Goal: Navigation & Orientation: Find specific page/section

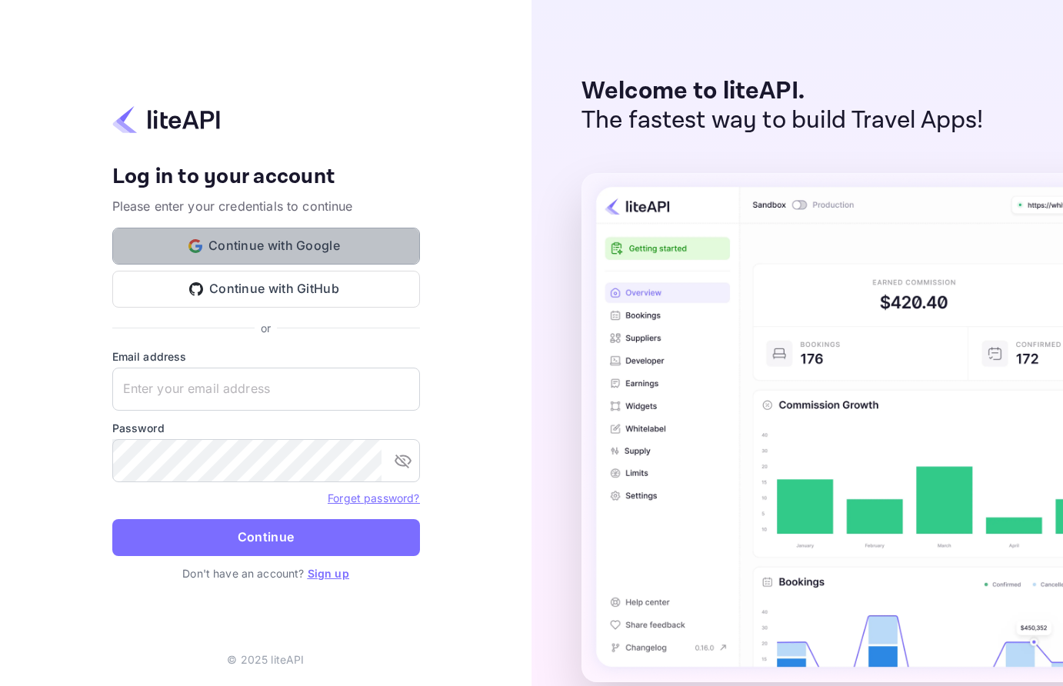
click at [279, 241] on button "Continue with Google" at bounding box center [266, 246] width 308 height 37
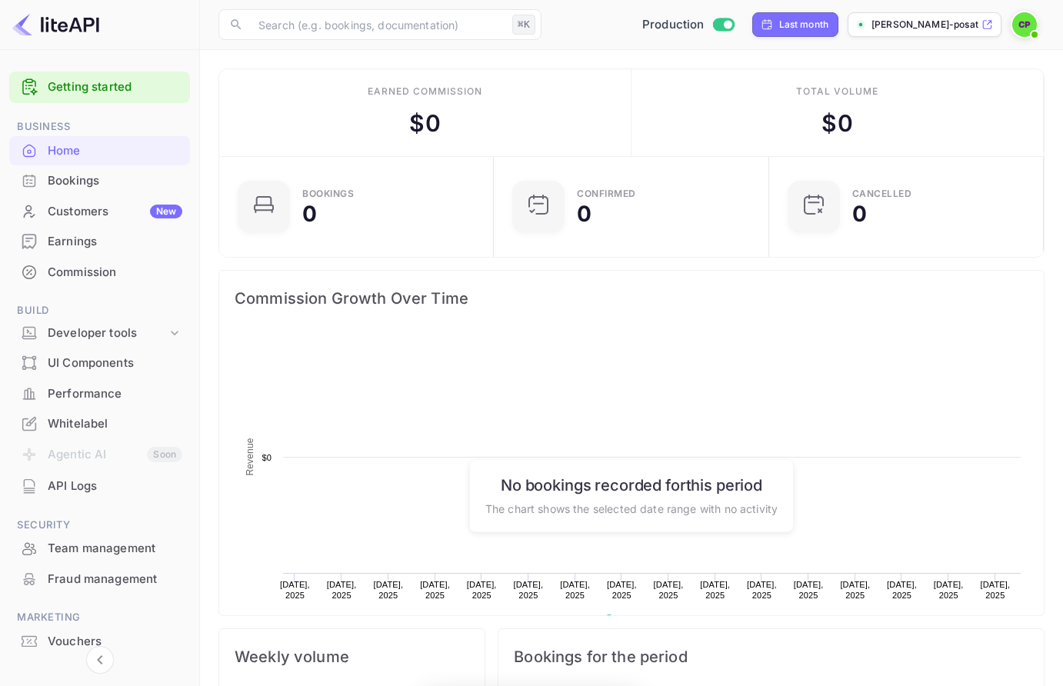
scroll to position [1, 0]
click at [118, 191] on div "Bookings" at bounding box center [99, 181] width 181 height 30
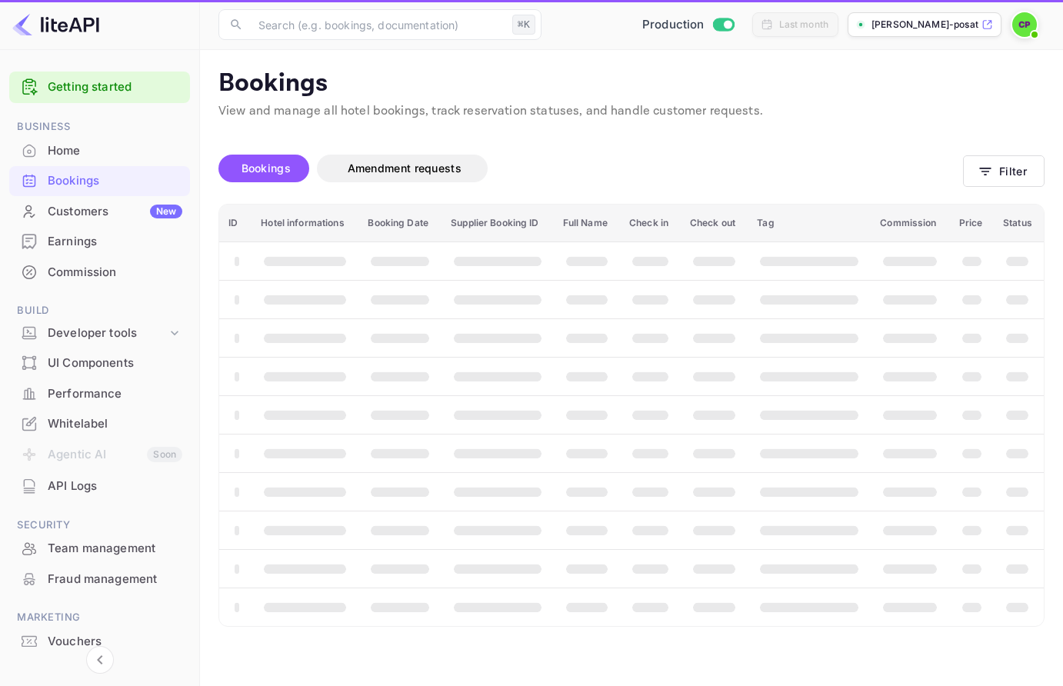
click at [105, 206] on div "Customers New" at bounding box center [115, 212] width 135 height 18
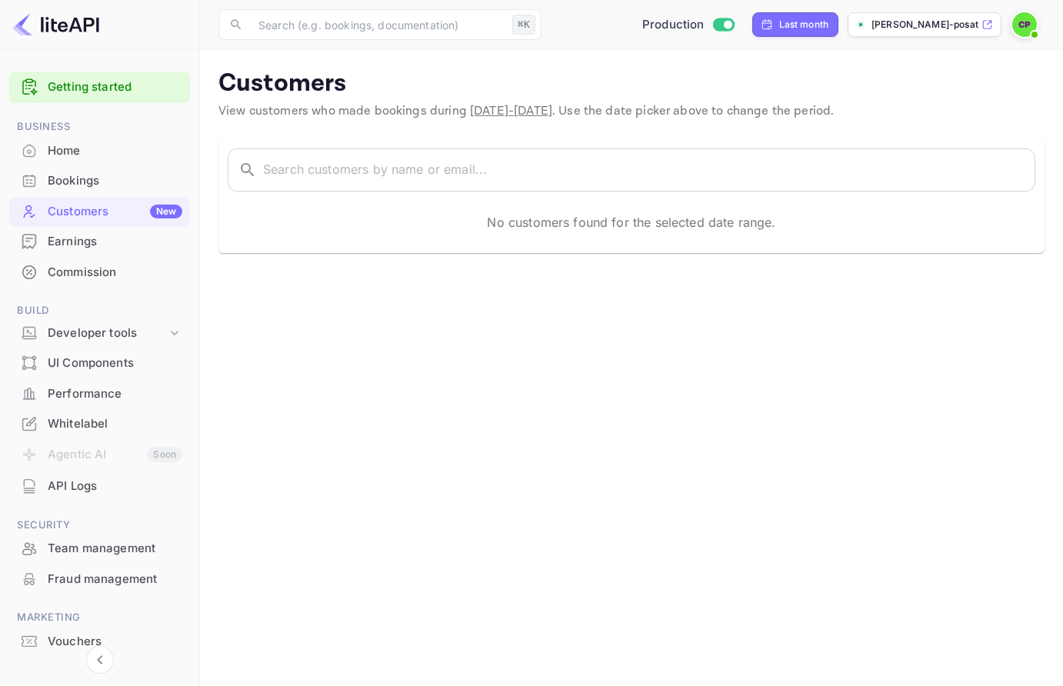
click at [100, 190] on div "Bookings" at bounding box center [99, 181] width 181 height 30
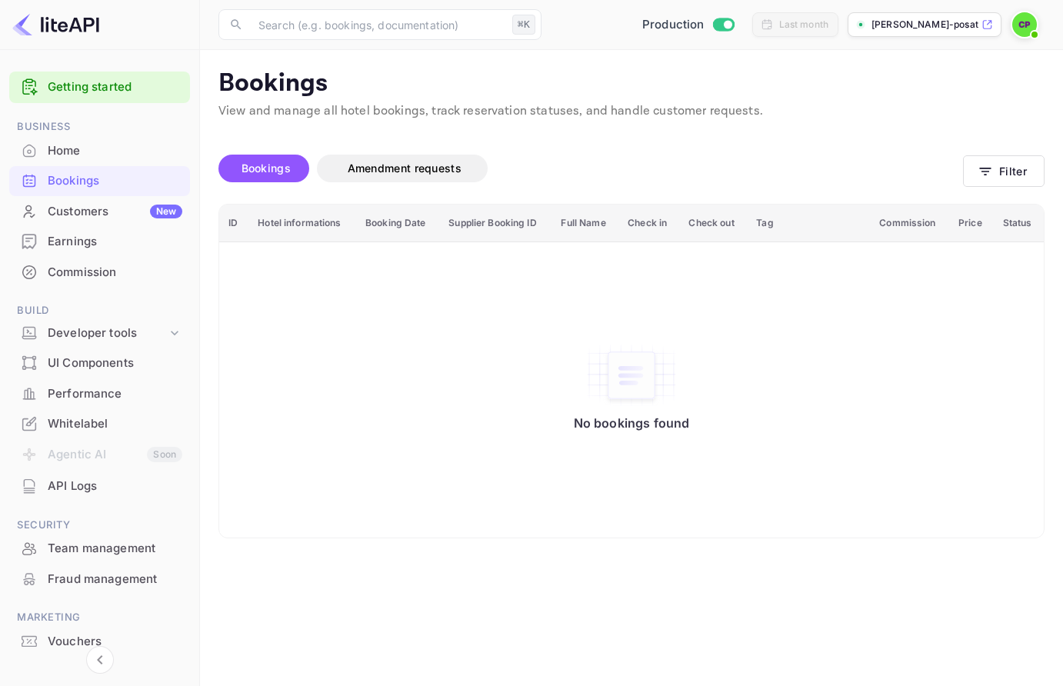
click at [83, 247] on div "Earnings" at bounding box center [115, 242] width 135 height 18
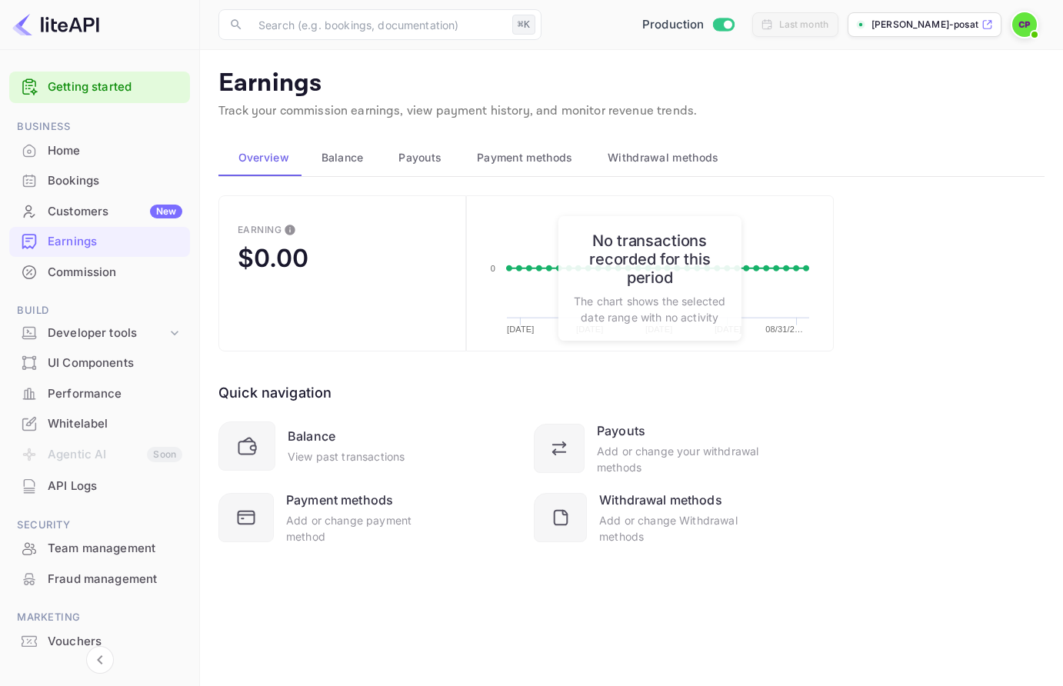
click at [925, 20] on p "[PERSON_NAME]-posat-1t6gl.nuit..." at bounding box center [924, 25] width 107 height 14
click at [1028, 34] on span at bounding box center [1034, 34] width 15 height 15
click at [932, 123] on div "Settings" at bounding box center [949, 121] width 177 height 37
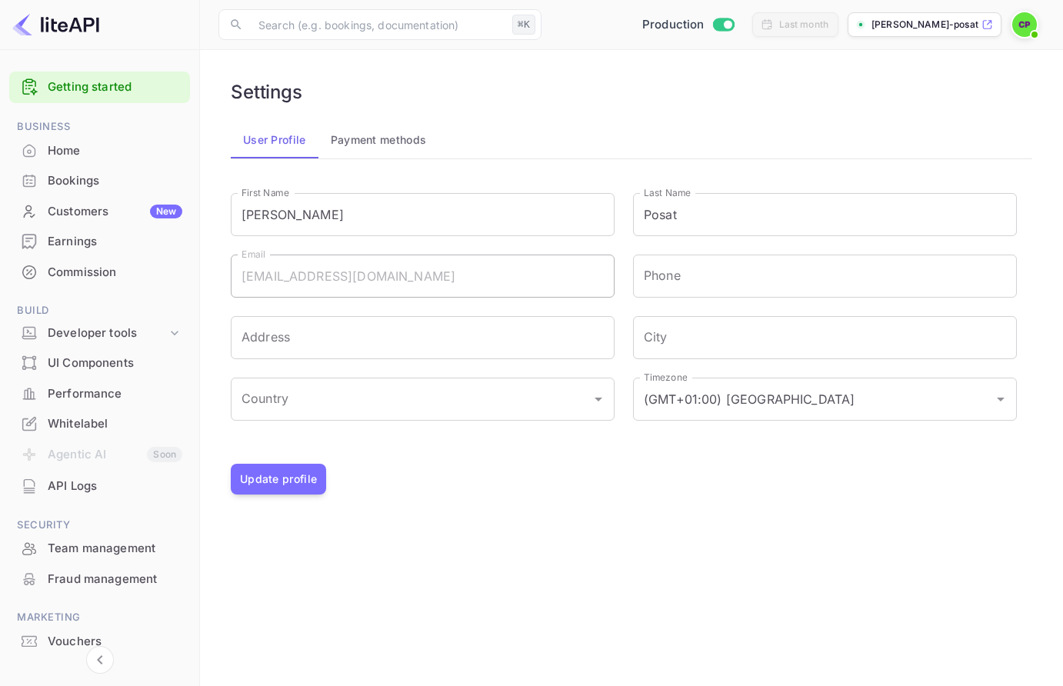
scroll to position [55, 0]
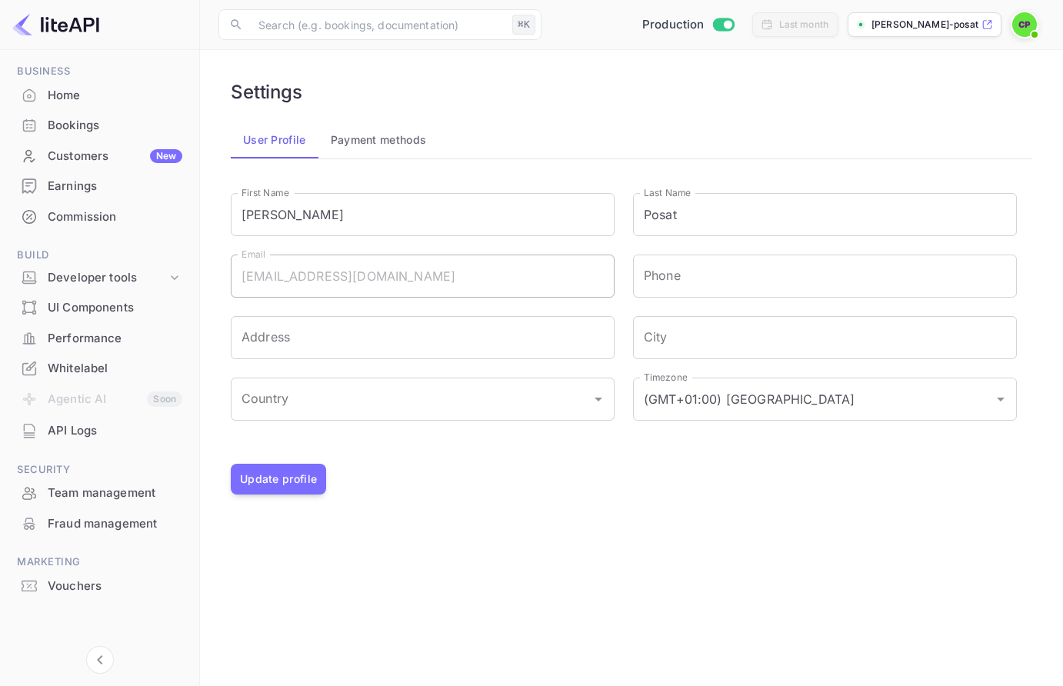
click at [70, 380] on div "Whitelabel" at bounding box center [99, 369] width 181 height 30
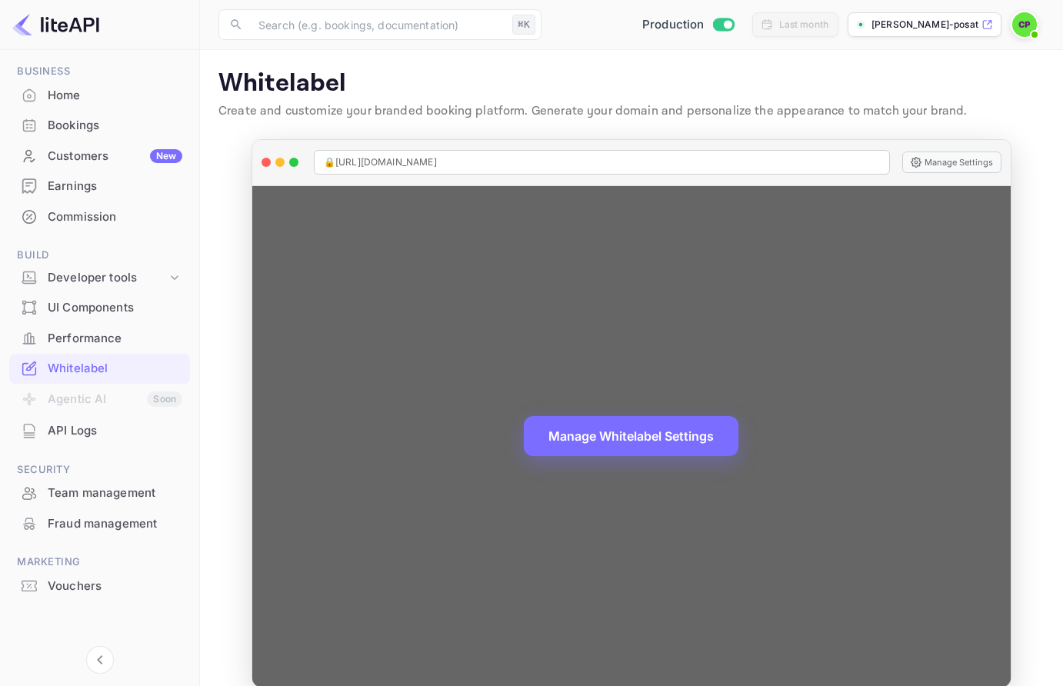
click at [416, 161] on span "🔒 https://colin-posat-1t6gl.nuitee.link" at bounding box center [380, 162] width 113 height 14
drag, startPoint x: 416, startPoint y: 161, endPoint x: 511, endPoint y: 159, distance: 94.6
click at [513, 159] on div "🔒 https://colin-posat-1t6gl.nuitee.link" at bounding box center [602, 162] width 576 height 25
click at [511, 159] on div "🔒 https://colin-posat-1t6gl.nuitee.link" at bounding box center [602, 162] width 576 height 25
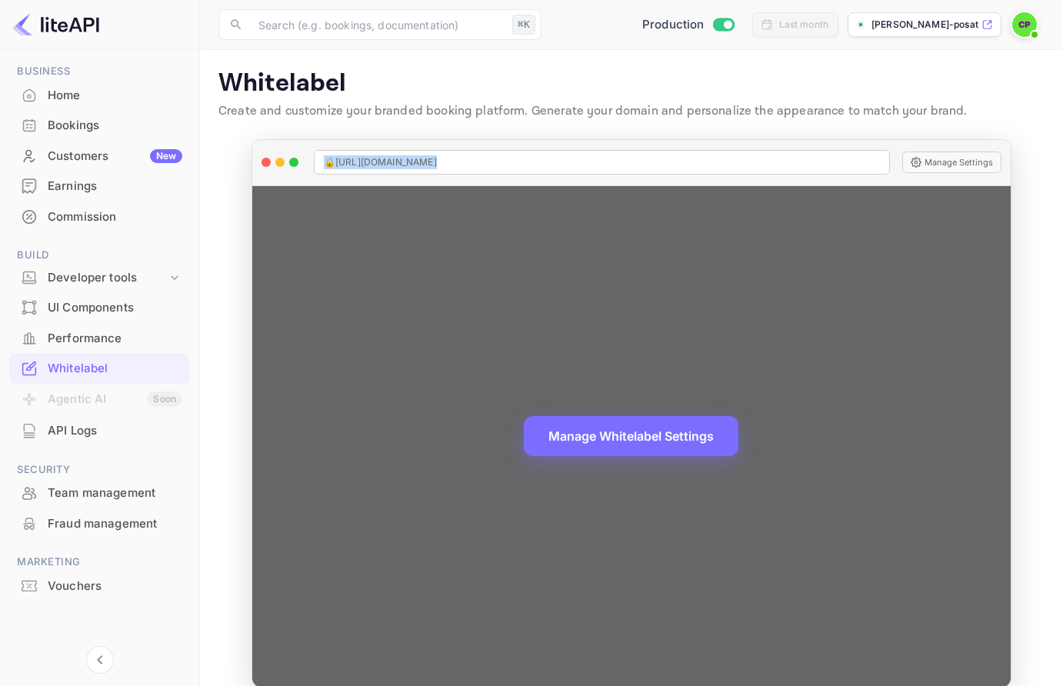
drag, startPoint x: 511, startPoint y: 159, endPoint x: 409, endPoint y: 158, distance: 101.5
click at [408, 158] on div "🔒 https://colin-posat-1t6gl.nuitee.link" at bounding box center [602, 162] width 576 height 25
click at [917, 159] on icon at bounding box center [915, 162] width 11 height 11
